Goal: Information Seeking & Learning: Learn about a topic

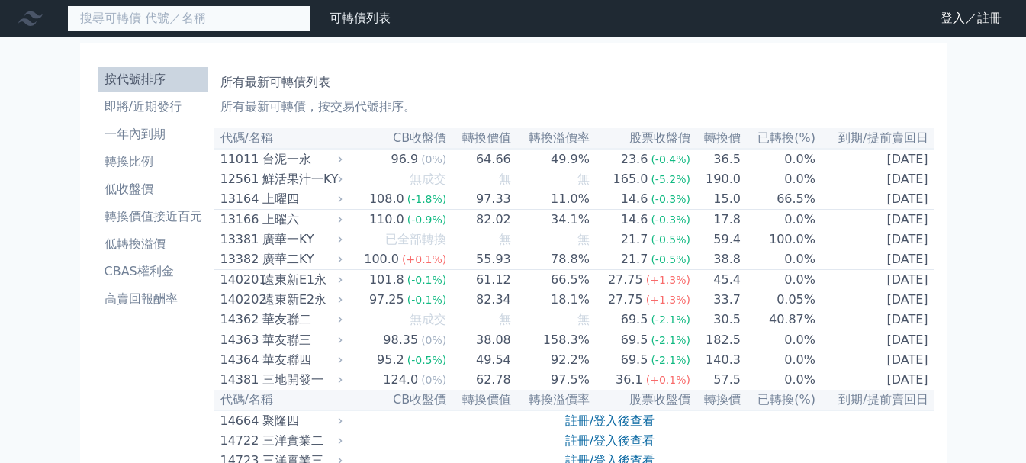
click at [149, 22] on input at bounding box center [189, 18] width 244 height 26
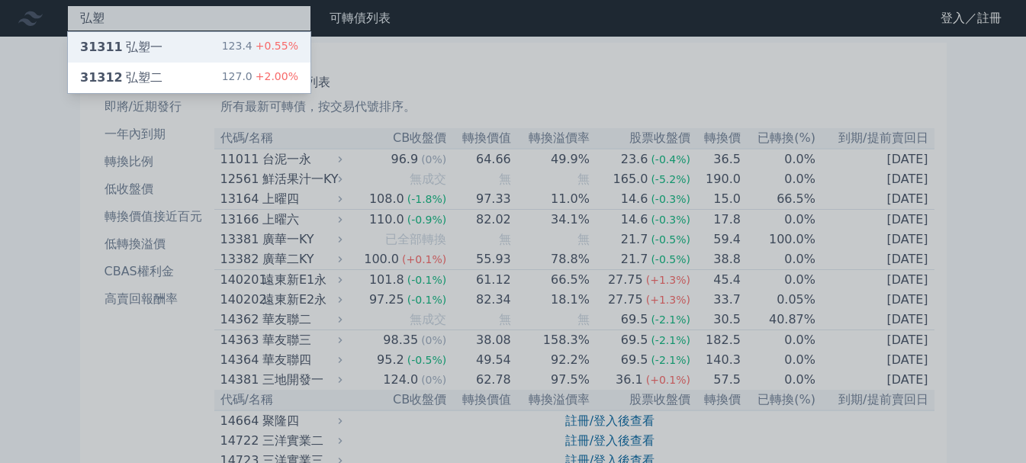
type input "弘塑"
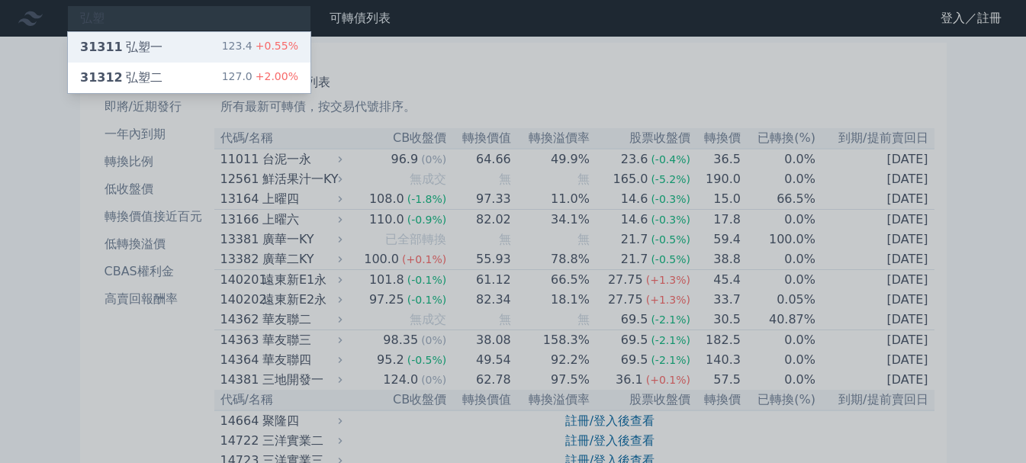
click at [135, 43] on div "31311 弘塑一" at bounding box center [121, 47] width 82 height 18
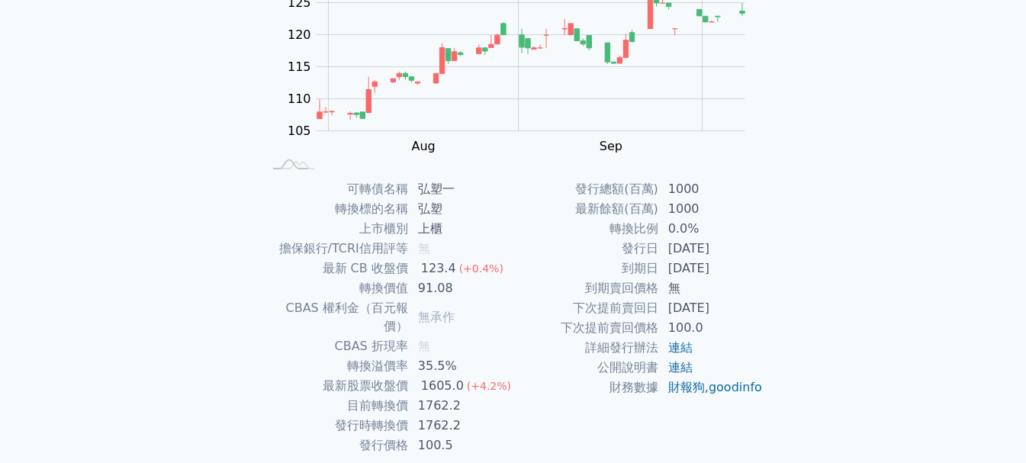
scroll to position [229, 0]
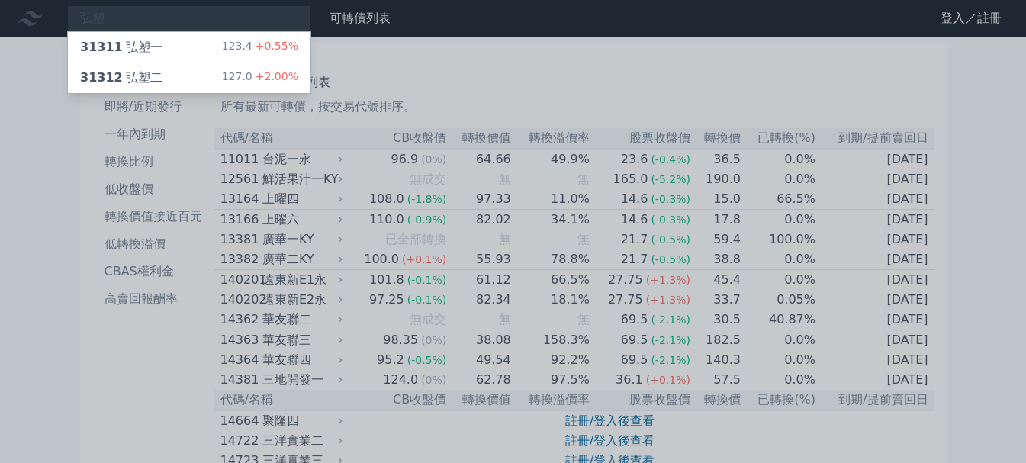
click at [133, 21] on div at bounding box center [513, 231] width 1026 height 463
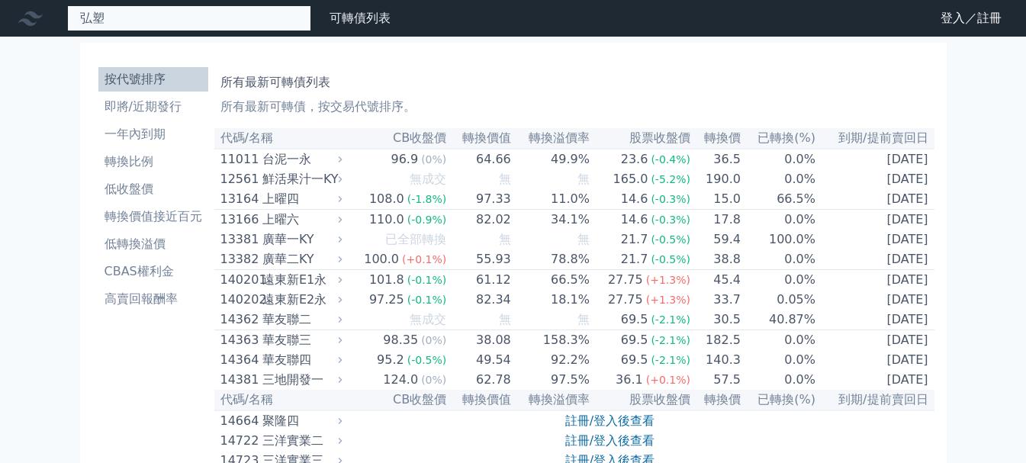
click at [127, 17] on div "弘塑 31311 弘塑一 123.4 +0.55% 31312 弘塑二 127.0 +2.00%" at bounding box center [189, 18] width 244 height 26
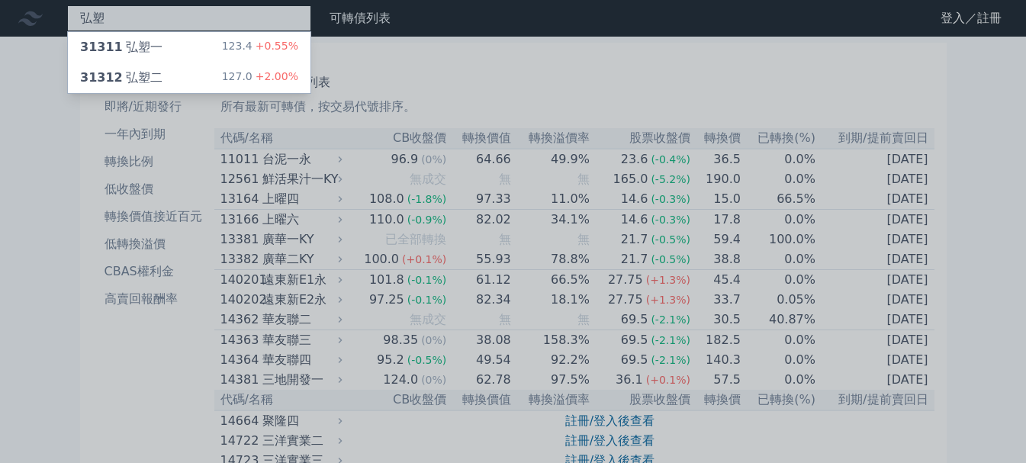
type input "弘"
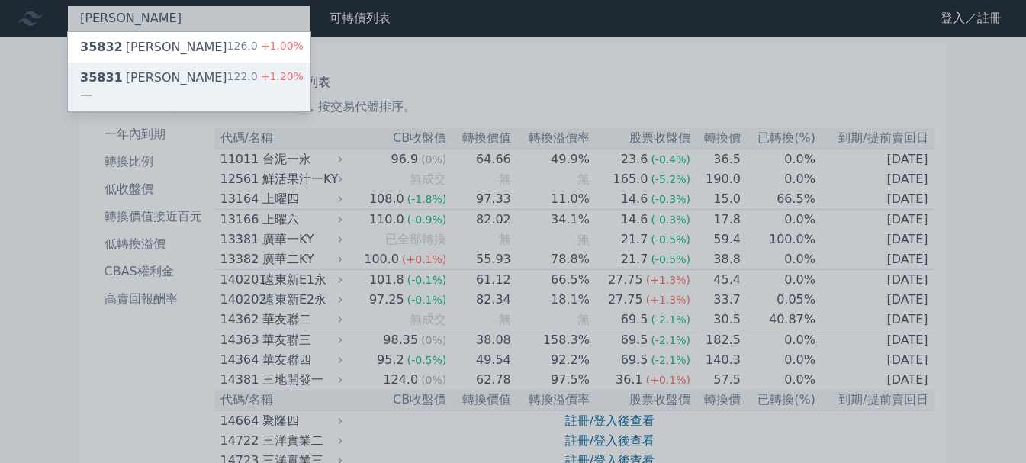
type input "辛耘"
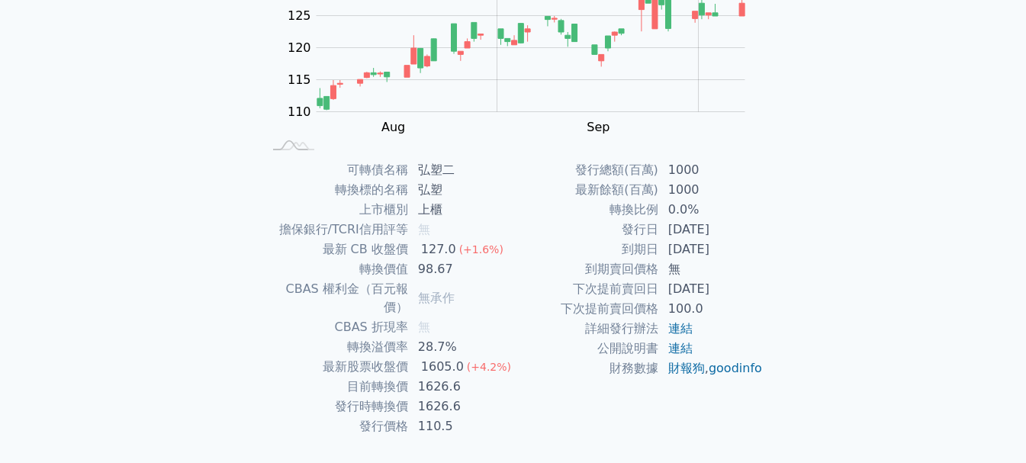
scroll to position [229, 0]
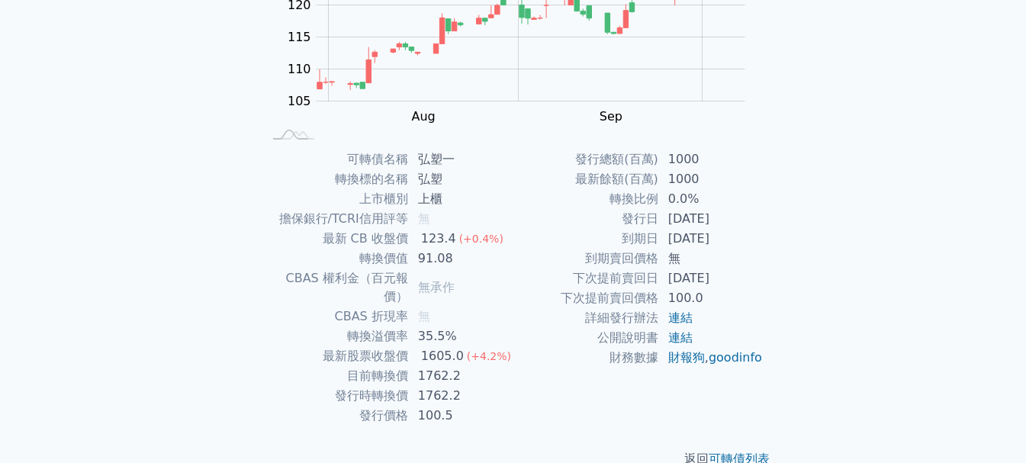
scroll to position [243, 0]
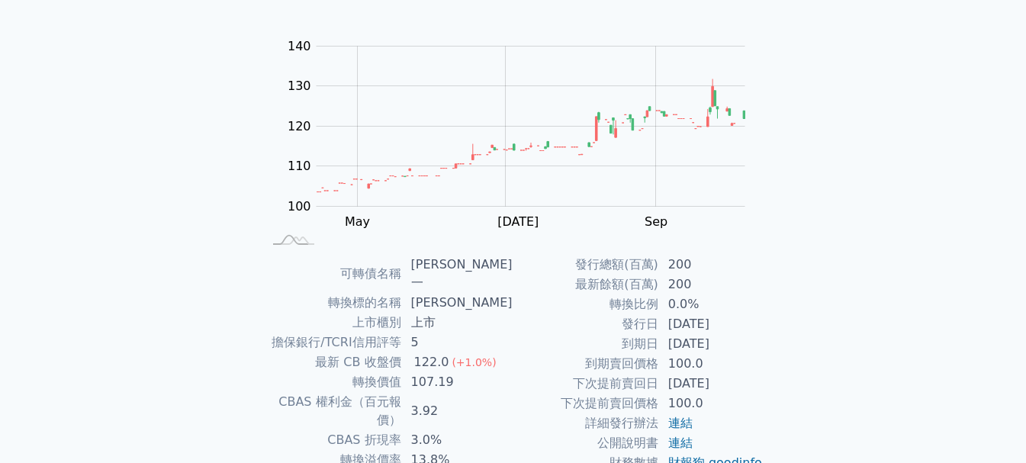
scroll to position [153, 0]
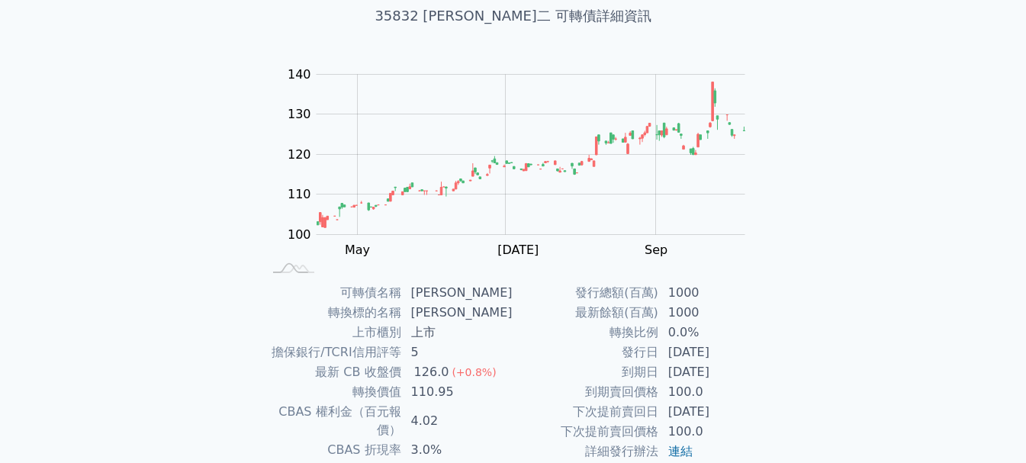
scroll to position [229, 0]
